Goal: Task Accomplishment & Management: Use online tool/utility

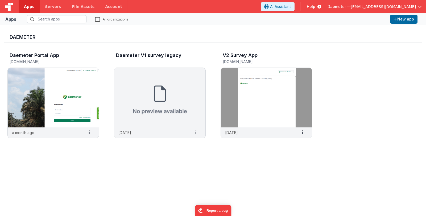
click at [349, 6] on span "Daemeter —" at bounding box center [338, 6] width 23 height 5
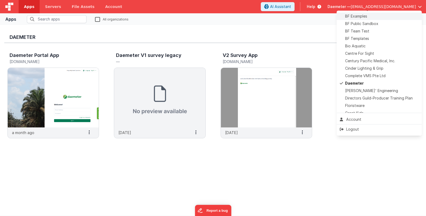
scroll to position [53, 0]
click at [354, 89] on span "[PERSON_NAME]' Engineering" at bounding box center [371, 89] width 53 height 5
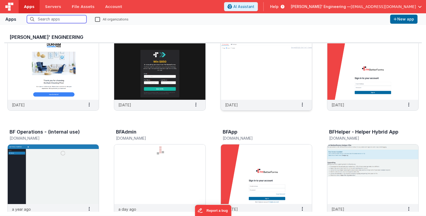
scroll to position [106, 0]
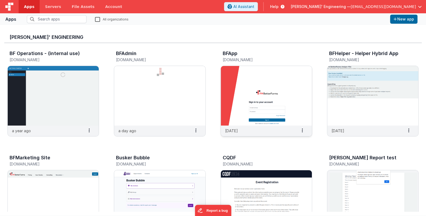
click at [273, 102] on img at bounding box center [266, 96] width 91 height 60
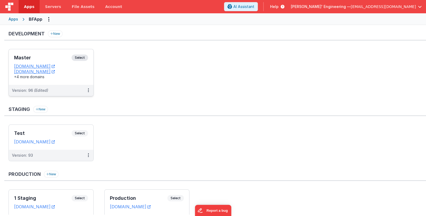
click at [49, 55] on div "Master Select" at bounding box center [51, 59] width 74 height 9
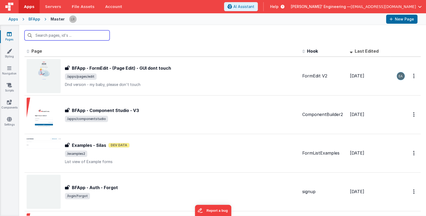
click at [67, 36] on input "text" at bounding box center [66, 35] width 85 height 10
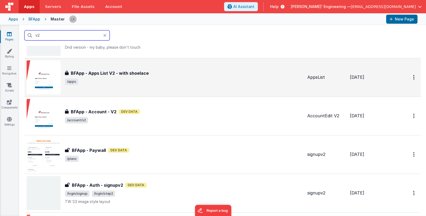
scroll to position [53, 0]
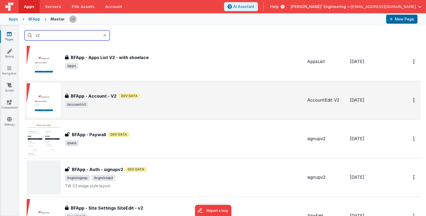
type input "v2"
click at [160, 103] on span "/account/v2" at bounding box center [184, 104] width 238 height 6
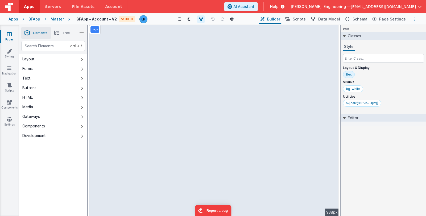
click at [413, 18] on button "Options" at bounding box center [414, 19] width 6 height 6
click at [304, 42] on button at bounding box center [213, 108] width 426 height 216
click at [299, 18] on span "Scripts" at bounding box center [298, 18] width 13 height 5
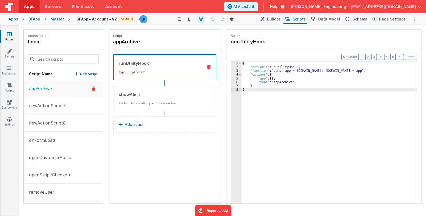
click at [81, 74] on p "New Script" at bounding box center [89, 73] width 18 height 5
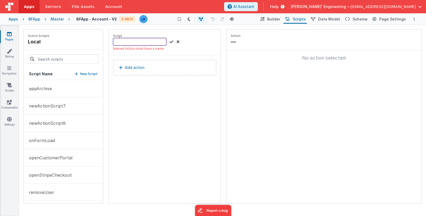
click at [138, 41] on input at bounding box center [139, 41] width 53 height 7
type input "remove"
click at [134, 61] on p "Add action" at bounding box center [135, 62] width 20 height 6
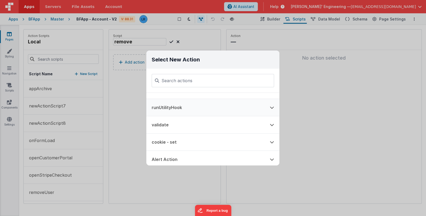
scroll to position [26, 0]
click at [192, 109] on button "runUtilityHook" at bounding box center [205, 109] width 118 height 17
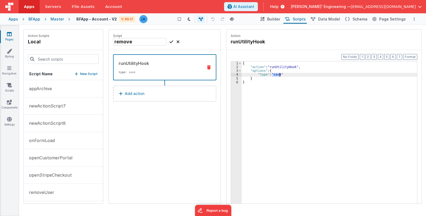
drag, startPoint x: 273, startPoint y: 75, endPoint x: 279, endPoint y: 74, distance: 6.5
click at [279, 74] on div "{ "action" : "runUtilityHook" , "options" : { "type" : "save" } }" at bounding box center [328, 144] width 175 height 166
click at [198, 136] on div "Script remove runUtilityHook type : remove Add action" at bounding box center [165, 117] width 112 height 174
click at [13, 38] on link "Pages" at bounding box center [9, 36] width 19 height 11
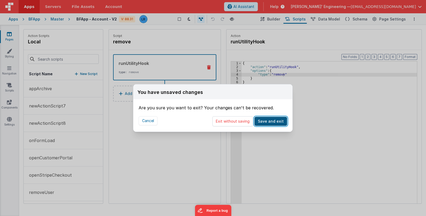
click at [274, 121] on button "Save and exit" at bounding box center [270, 121] width 33 height 9
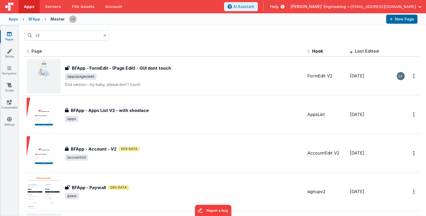
click at [345, 7] on span "[PERSON_NAME]' Engineering —" at bounding box center [321, 6] width 60 height 5
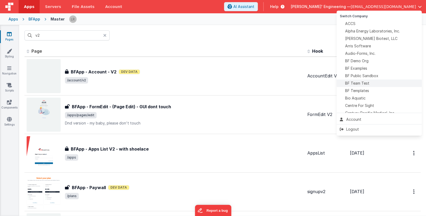
click at [386, 82] on div "BF Team Test" at bounding box center [379, 83] width 79 height 5
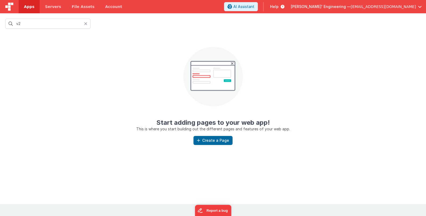
click at [85, 22] on icon at bounding box center [85, 24] width 3 height 4
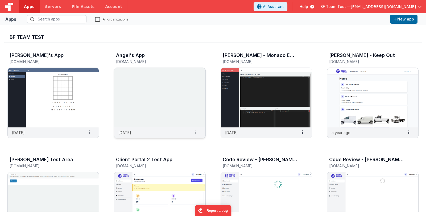
click at [174, 92] on img at bounding box center [159, 98] width 91 height 60
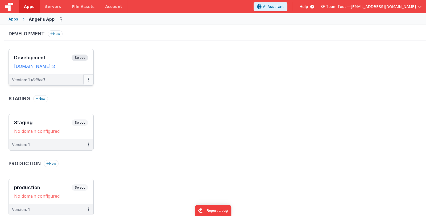
click at [88, 79] on icon at bounding box center [88, 79] width 1 height 0
click at [82, 104] on link "Deploy..." at bounding box center [70, 102] width 47 height 10
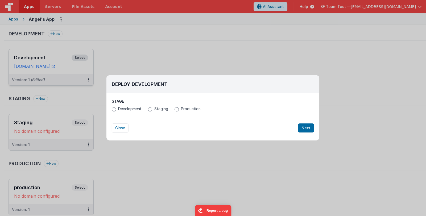
click at [166, 109] on span "Staging" at bounding box center [161, 108] width 14 height 5
click at [152, 109] on input "Staging" at bounding box center [150, 109] width 4 height 4
radio input "true"
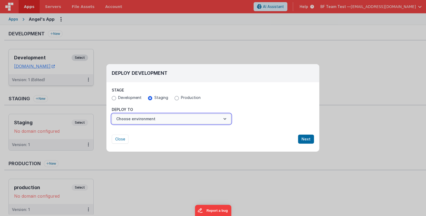
click at [203, 119] on button "Choose environment" at bounding box center [171, 119] width 119 height 10
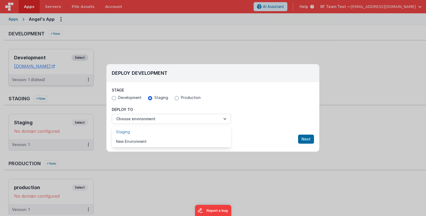
click at [199, 130] on link "Staging" at bounding box center [171, 132] width 119 height 10
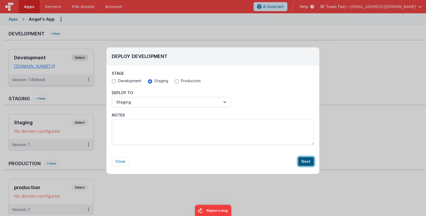
click at [304, 160] on button "Next" at bounding box center [306, 161] width 16 height 9
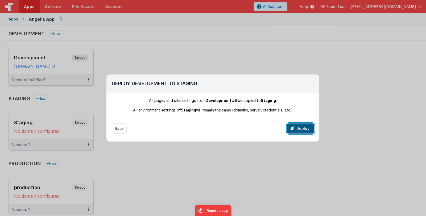
click at [299, 129] on button "Deploy!" at bounding box center [300, 128] width 27 height 10
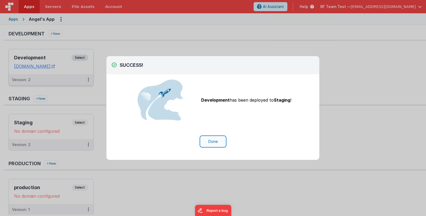
click at [217, 142] on button "Done" at bounding box center [212, 141] width 25 height 10
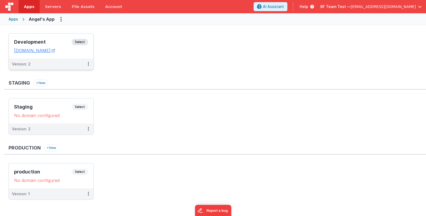
scroll to position [18, 0]
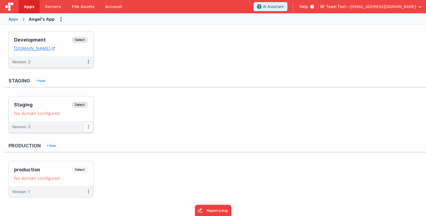
click at [89, 127] on button at bounding box center [88, 126] width 10 height 11
click at [79, 139] on link "Edit" at bounding box center [70, 139] width 47 height 10
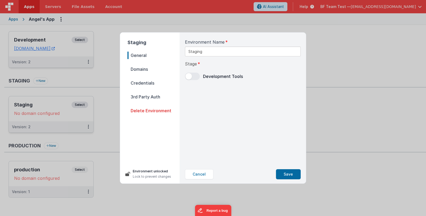
click at [149, 68] on span "Domains" at bounding box center [153, 68] width 52 height 7
select select "[DOMAIN_NAME]"
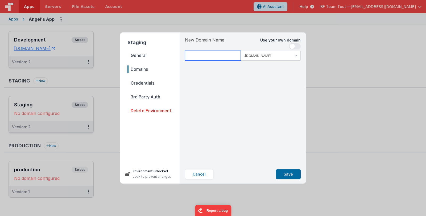
click at [202, 55] on input at bounding box center [213, 56] width 56 height 10
click at [203, 56] on input at bounding box center [213, 56] width 56 height 10
type input "angeltest"
click at [265, 54] on select ".[DOMAIN_NAME] .[DOMAIN_NAME]" at bounding box center [271, 56] width 60 height 10
select select "[DOMAIN_NAME]"
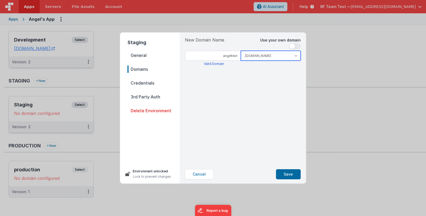
click at [241, 51] on select ".[DOMAIN_NAME] .[DOMAIN_NAME]" at bounding box center [271, 56] width 60 height 10
click at [288, 174] on button "Save" at bounding box center [288, 174] width 25 height 10
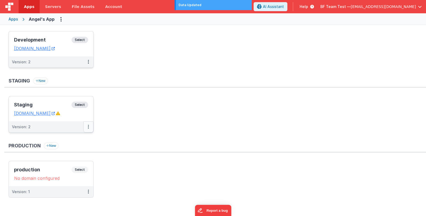
click at [86, 125] on button at bounding box center [88, 126] width 10 height 11
click at [77, 139] on link "Edit" at bounding box center [70, 139] width 47 height 10
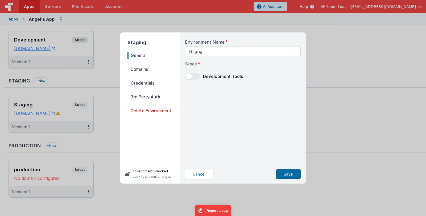
click at [133, 69] on span "Domains" at bounding box center [153, 68] width 52 height 7
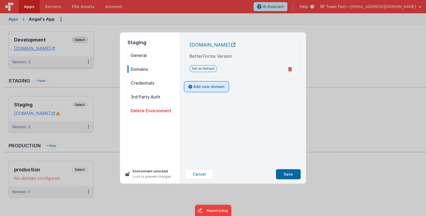
click at [199, 87] on button "Add new domain" at bounding box center [206, 86] width 43 height 9
select select "[DOMAIN_NAME]"
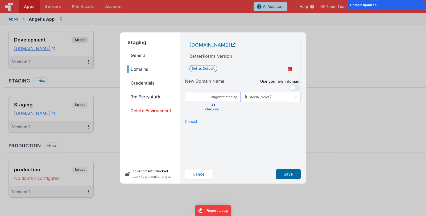
type input "angelteststaging"
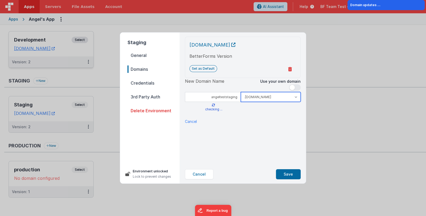
click at [266, 95] on select ".[DOMAIN_NAME] .[DOMAIN_NAME]" at bounding box center [271, 97] width 60 height 10
select select "[DOMAIN_NAME]"
click at [241, 92] on select ".[DOMAIN_NAME] .[DOMAIN_NAME]" at bounding box center [271, 97] width 60 height 10
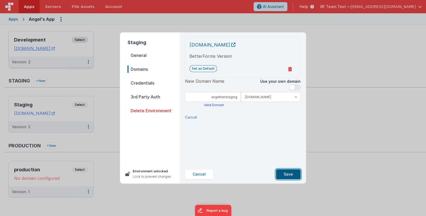
click at [288, 175] on button "Save" at bounding box center [288, 174] width 25 height 10
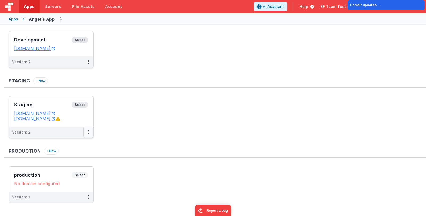
click at [86, 131] on button at bounding box center [88, 132] width 10 height 11
click at [80, 143] on link "Edit" at bounding box center [70, 144] width 47 height 10
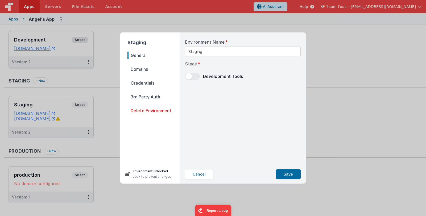
click at [142, 68] on span "Domains" at bounding box center [153, 68] width 52 height 7
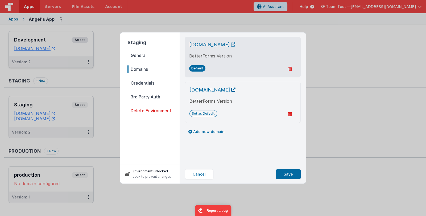
click at [158, 83] on span "Credentials" at bounding box center [153, 82] width 52 height 7
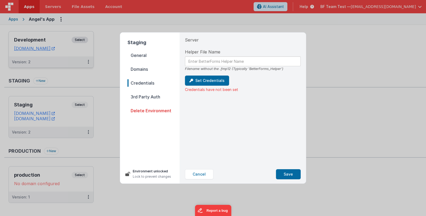
click at [152, 58] on span "General" at bounding box center [153, 55] width 52 height 7
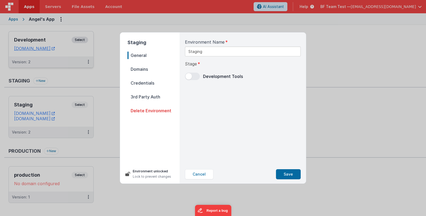
click at [152, 69] on span "Domains" at bounding box center [153, 68] width 52 height 7
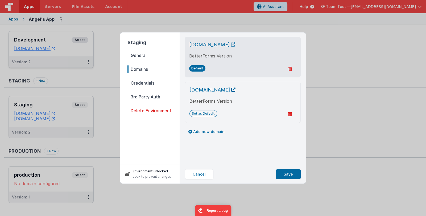
click at [144, 84] on span "Credentials" at bounding box center [153, 82] width 52 height 7
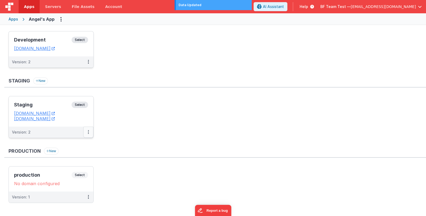
click at [86, 132] on button at bounding box center [88, 132] width 10 height 11
click at [77, 144] on link "Edit" at bounding box center [70, 144] width 47 height 10
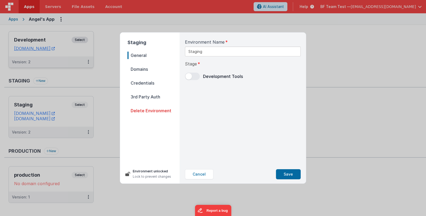
click at [149, 81] on span "Credentials" at bounding box center [153, 82] width 52 height 7
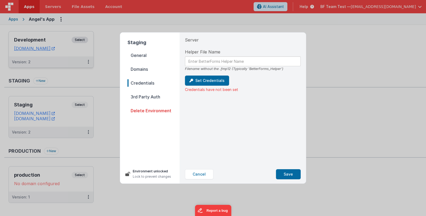
click at [145, 70] on span "Domains" at bounding box center [153, 68] width 52 height 7
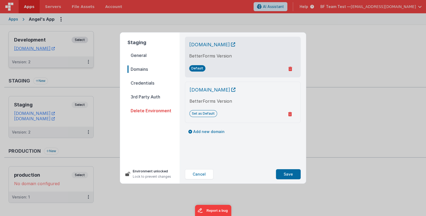
click at [144, 55] on span "General" at bounding box center [153, 55] width 52 height 7
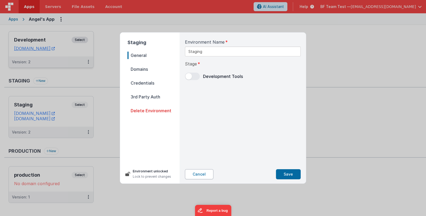
click at [200, 174] on button "Cancel" at bounding box center [199, 174] width 28 height 10
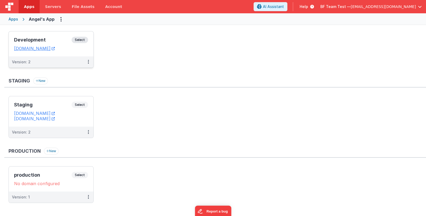
click at [342, 6] on span "BF Team Test —" at bounding box center [335, 6] width 30 height 5
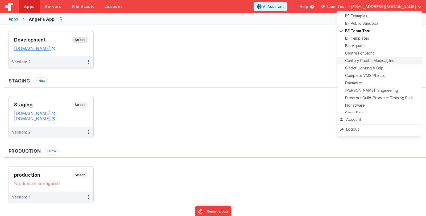
scroll to position [53, 0]
click at [371, 90] on span "[PERSON_NAME]' Engineering" at bounding box center [371, 89] width 53 height 5
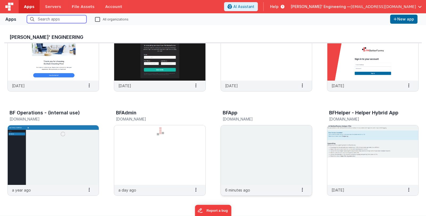
scroll to position [53, 0]
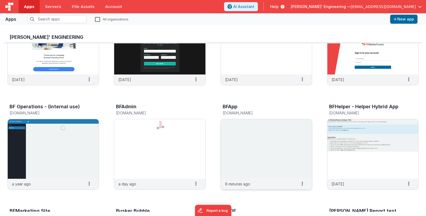
click at [253, 148] on img at bounding box center [266, 149] width 91 height 60
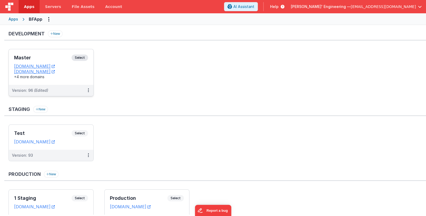
click at [40, 54] on div "Master Select URLs [DOMAIN_NAME] [DOMAIN_NAME] +4 more domains" at bounding box center [51, 67] width 85 height 36
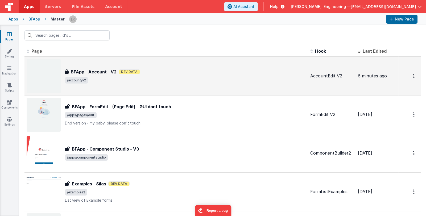
click at [153, 76] on div "BFApp - Account - V2 BFApp - Account - V2 Dev Data /account/v2" at bounding box center [185, 76] width 241 height 15
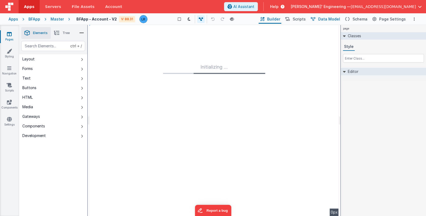
click at [331, 19] on span "Data Model" at bounding box center [329, 18] width 22 height 5
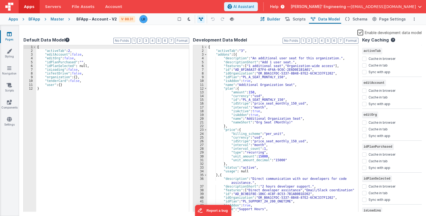
click at [275, 21] on span "Builder" at bounding box center [273, 18] width 13 height 5
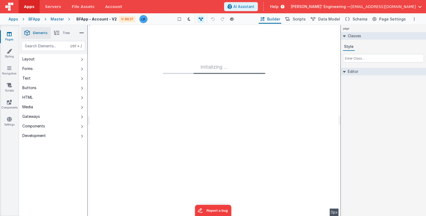
click at [64, 34] on span "Tree" at bounding box center [65, 33] width 7 height 4
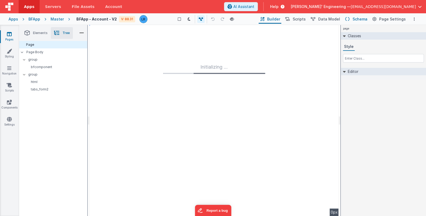
click at [361, 19] on span "Schema" at bounding box center [359, 18] width 15 height 5
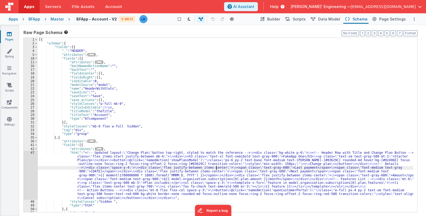
click at [216, 167] on div "[{ "schema" : { "fields" : [{ "_" : "HEADER" , "attributes" : { ... } , "fields…" at bounding box center [225, 129] width 375 height 182
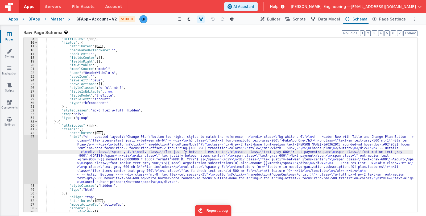
click at [110, 170] on div ""attributes" : { ... } , "fields" : [{ "attributes" : { ... } , "backNamedActio…" at bounding box center [225, 128] width 375 height 182
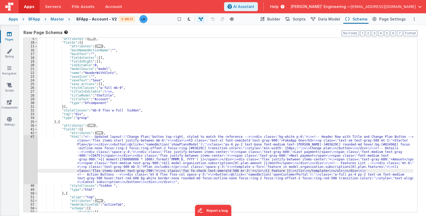
click at [33, 161] on div "47" at bounding box center [31, 159] width 14 height 49
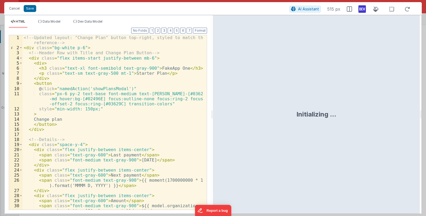
click at [145, 152] on div "<!-- Updated layout: "Change Plan" button top-right, styled to match the refere…" at bounding box center [113, 130] width 180 height 190
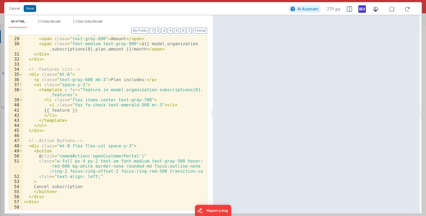
scroll to position [162, 0]
click at [14, 9] on button "Cancel" at bounding box center [14, 8] width 16 height 7
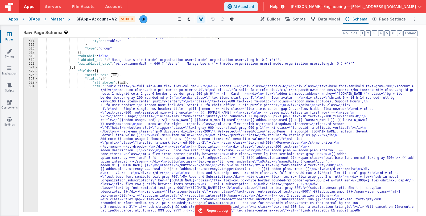
scroll to position [1614, 0]
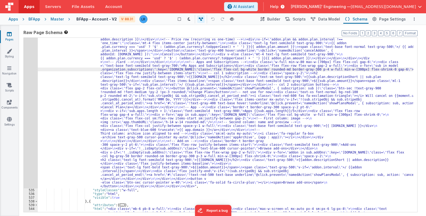
click at [32, 116] on div "534" at bounding box center [31, 80] width 14 height 215
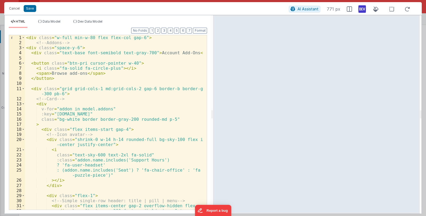
click at [132, 62] on div "< div class = "w-full min-w-80 flex flex-col gap-6" > <!-- Addons --> < div cla…" at bounding box center [114, 127] width 178 height 185
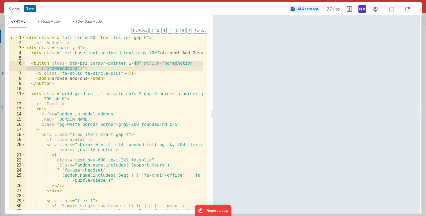
drag, startPoint x: 133, startPoint y: 62, endPoint x: 80, endPoint y: 68, distance: 54.0
click at [80, 68] on div "< div class = "w-full min-w-80 flex flex-col gap-6" > <!-- Addons --> < div cla…" at bounding box center [114, 127] width 178 height 185
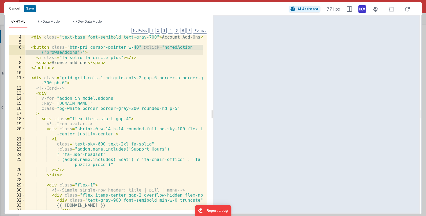
scroll to position [16, 0]
click at [153, 129] on div "< div class = "text-base font-semibold text-gray-700" > Account Add-Ons </ div …" at bounding box center [114, 127] width 178 height 185
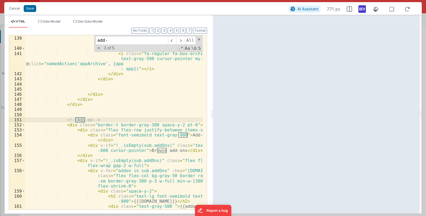
scroll to position [942, 0]
type input "add-on"
click at [138, 150] on div "<!-- Third column: archive icon aligned to end --> < div class = "sm:ml-auto my…" at bounding box center [114, 128] width 178 height 195
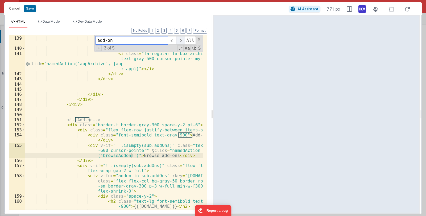
click at [182, 42] on span at bounding box center [180, 40] width 8 height 9
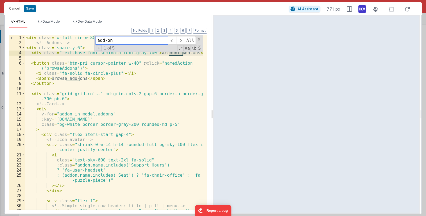
drag, startPoint x: 116, startPoint y: 39, endPoint x: 95, endPoint y: 40, distance: 21.0
click at [95, 40] on div "add-on All Replace All + 1 of 5 .* Aa \b S" at bounding box center [148, 43] width 109 height 17
type input "s"
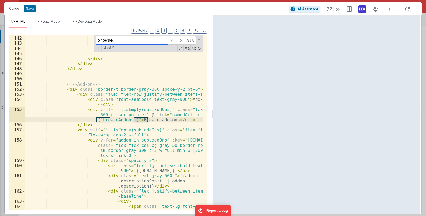
scroll to position [1115, 0]
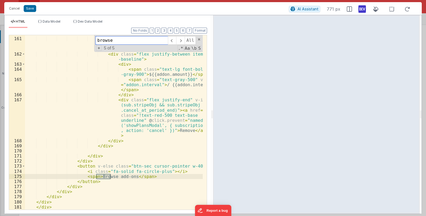
type input "browse"
click at [190, 164] on div "< h2 class = "text-lg font-semibold text-gray -900" > {{[DOMAIN_NAME]}} </ h2 >…" at bounding box center [114, 121] width 178 height 190
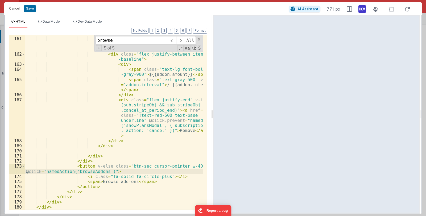
scroll to position [1115, 0]
drag, startPoint x: 148, startPoint y: 37, endPoint x: 93, endPoint y: 37, distance: 54.8
click at [93, 37] on div "< h2 class = "text-lg font-semibold text-gray -900" > {{[DOMAIN_NAME]}} </ h2 >…" at bounding box center [114, 122] width 178 height 174
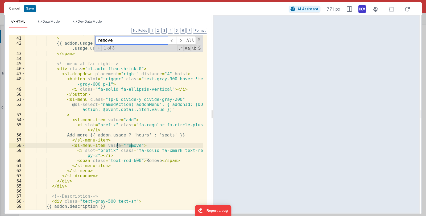
type input "remove"
click at [132, 145] on div ":title = "`${addon.usage.used} / ${[DOMAIN_NAME]} ${addon .usage.unit} used`" >…" at bounding box center [114, 121] width 178 height 190
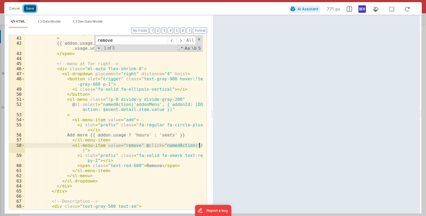
click at [31, 9] on button "Save" at bounding box center [30, 8] width 12 height 7
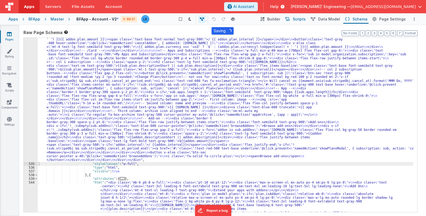
click at [303, 19] on span "Scripts" at bounding box center [298, 18] width 13 height 5
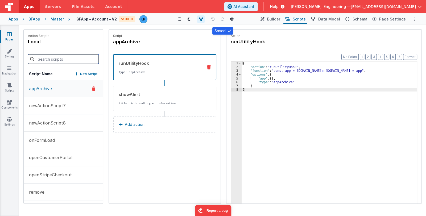
click at [64, 58] on input at bounding box center [63, 59] width 71 height 10
paste input "@click="namedAction('browseAddons')""
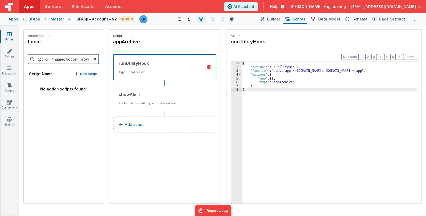
scroll to position [0, 21]
drag, startPoint x: 57, startPoint y: 60, endPoint x: 65, endPoint y: 58, distance: 7.8
click at [65, 58] on input "@click="namedAction('browseAddons')"" at bounding box center [63, 59] width 71 height 10
drag, startPoint x: 84, startPoint y: 59, endPoint x: 58, endPoint y: 58, distance: 25.8
click at [58, 58] on input "@click="namedAction('browseAddons')"" at bounding box center [63, 59] width 71 height 10
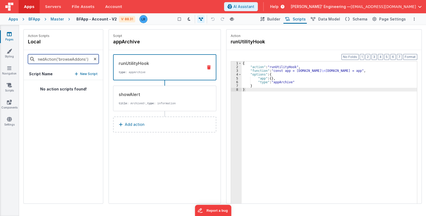
type input "@click="namedAction('browseAddons')""
click at [95, 59] on icon at bounding box center [95, 59] width 3 height 18
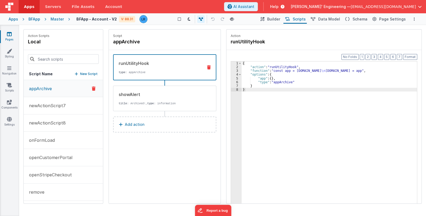
click at [87, 72] on p "New Script" at bounding box center [89, 73] width 18 height 5
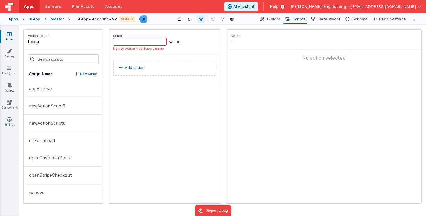
click at [133, 41] on input at bounding box center [139, 41] width 53 height 7
paste input "browseAddons"
type input "browseAddons"
click at [136, 67] on p "Add action" at bounding box center [135, 67] width 20 height 6
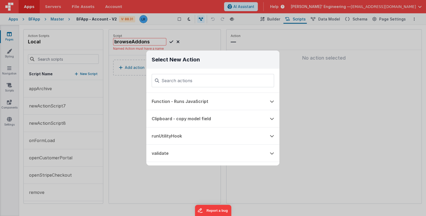
click at [173, 80] on input at bounding box center [213, 80] width 122 height 13
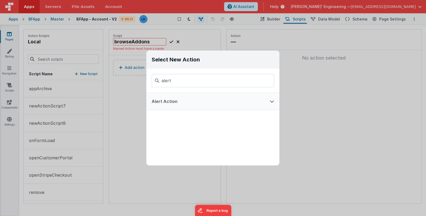
type input "alert"
click at [178, 99] on button "Alert Action" at bounding box center [205, 101] width 118 height 17
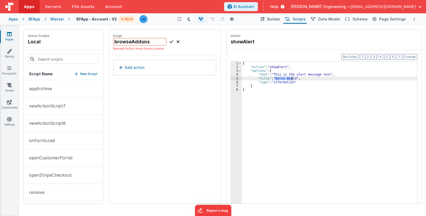
drag, startPoint x: 274, startPoint y: 78, endPoint x: 291, endPoint y: 78, distance: 17.8
click at [291, 78] on div "{ "action" : "showAlert" , "options" : { "text" : "This is the alert message te…" at bounding box center [328, 144] width 175 height 166
click at [278, 78] on div "{ "action" : "showAlert" , "options" : { "text" : "This is the alert message te…" at bounding box center [328, 140] width 175 height 158
drag, startPoint x: 274, startPoint y: 78, endPoint x: 293, endPoint y: 78, distance: 19.4
click at [293, 78] on div "{ "action" : "showAlert" , "options" : { "text" : "This is the alert message te…" at bounding box center [328, 144] width 175 height 166
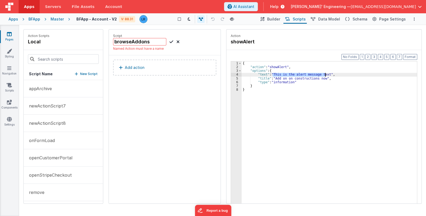
drag, startPoint x: 273, startPoint y: 74, endPoint x: 324, endPoint y: 75, distance: 51.9
click at [324, 75] on div "{ "action" : "showAlert" , "options" : { "text" : "This is the alert message te…" at bounding box center [328, 144] width 175 height 166
click at [194, 39] on div "browseAddons Named Action must have a name" at bounding box center [164, 44] width 103 height 13
click at [126, 43] on input "browseAddons" at bounding box center [139, 41] width 53 height 7
click at [155, 51] on p "Named Action must have a name" at bounding box center [164, 49] width 103 height 4
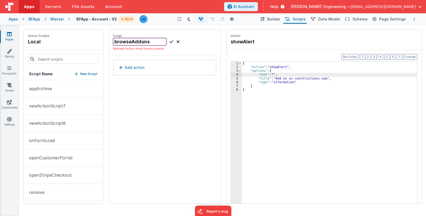
click at [140, 43] on input "browseAddons" at bounding box center [139, 41] width 53 height 7
click at [158, 47] on p "Named Action must have a name" at bounding box center [164, 49] width 103 height 4
click at [141, 48] on p "Named Action must have a name" at bounding box center [164, 49] width 103 height 4
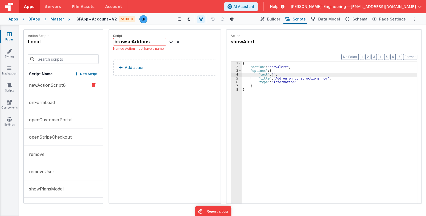
scroll to position [53, 0]
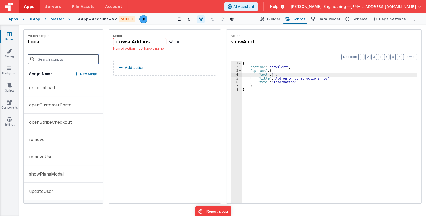
click at [68, 58] on input at bounding box center [63, 59] width 71 height 10
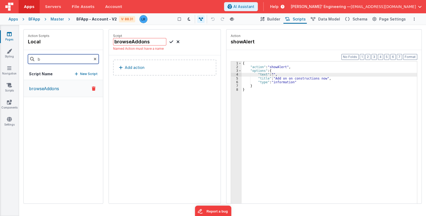
scroll to position [0, 0]
type input "bro"
click at [56, 86] on p "browseAddons" at bounding box center [42, 88] width 33 height 6
click at [275, 79] on div "{ "action" : "showAlert" , "options" : { "text" : "" , "title" : "Add on on con…" at bounding box center [328, 144] width 175 height 166
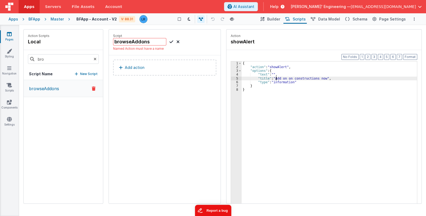
click at [223, 212] on button "Report a bug" at bounding box center [213, 210] width 36 height 11
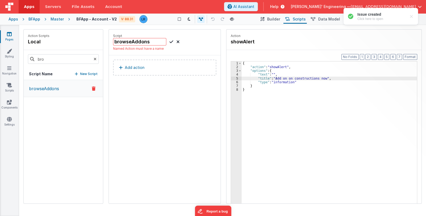
click at [74, 129] on div "browseAddons" at bounding box center [63, 141] width 79 height 123
click at [95, 58] on icon at bounding box center [95, 59] width 3 height 18
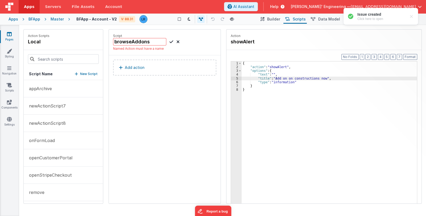
click at [89, 48] on div "Action Scripts local" at bounding box center [63, 40] width 79 height 20
click at [285, 127] on div "{ "action" : "showAlert" , "options" : { "text" : "" , "title" : "Add on on con…" at bounding box center [328, 144] width 175 height 166
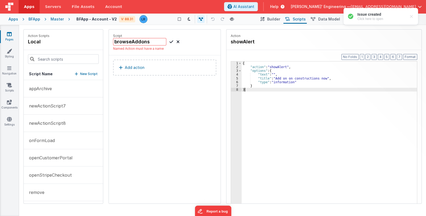
click at [188, 135] on div "Script browseAddons Named Action must have a name Add action" at bounding box center [165, 117] width 112 height 174
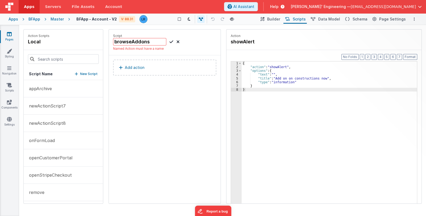
click at [188, 135] on div "Script browseAddons Named Action must have a name Add action" at bounding box center [165, 117] width 112 height 174
click at [265, 45] on h4 "showAlert" at bounding box center [271, 41] width 80 height 7
click at [10, 36] on icon at bounding box center [9, 33] width 5 height 5
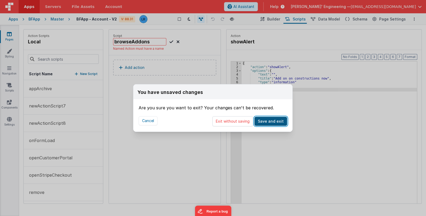
click at [264, 122] on button "Save and exit" at bounding box center [270, 121] width 33 height 9
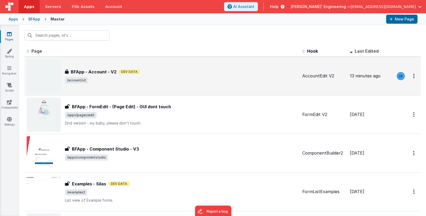
click at [197, 77] on span "/account/v2" at bounding box center [181, 80] width 233 height 6
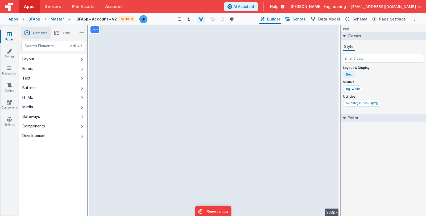
click at [299, 19] on span "Scripts" at bounding box center [298, 18] width 13 height 5
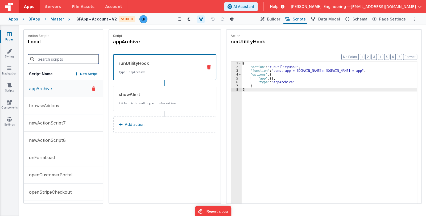
click at [74, 56] on input at bounding box center [63, 59] width 71 height 10
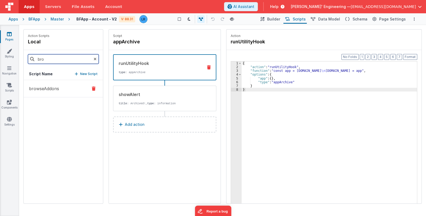
type input "bro"
click at [67, 89] on button "browseAddons" at bounding box center [63, 88] width 79 height 17
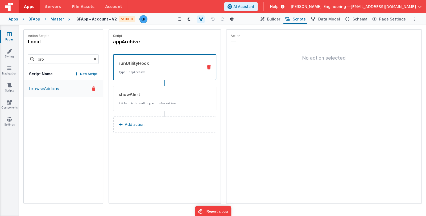
click at [48, 90] on p "browseAddons" at bounding box center [42, 88] width 33 height 6
click at [56, 89] on p "browseAddons" at bounding box center [42, 88] width 33 height 6
click at [234, 18] on icon at bounding box center [232, 19] width 4 height 4
click at [12, 37] on link "Pages" at bounding box center [9, 36] width 19 height 11
